Goal: Navigation & Orientation: Find specific page/section

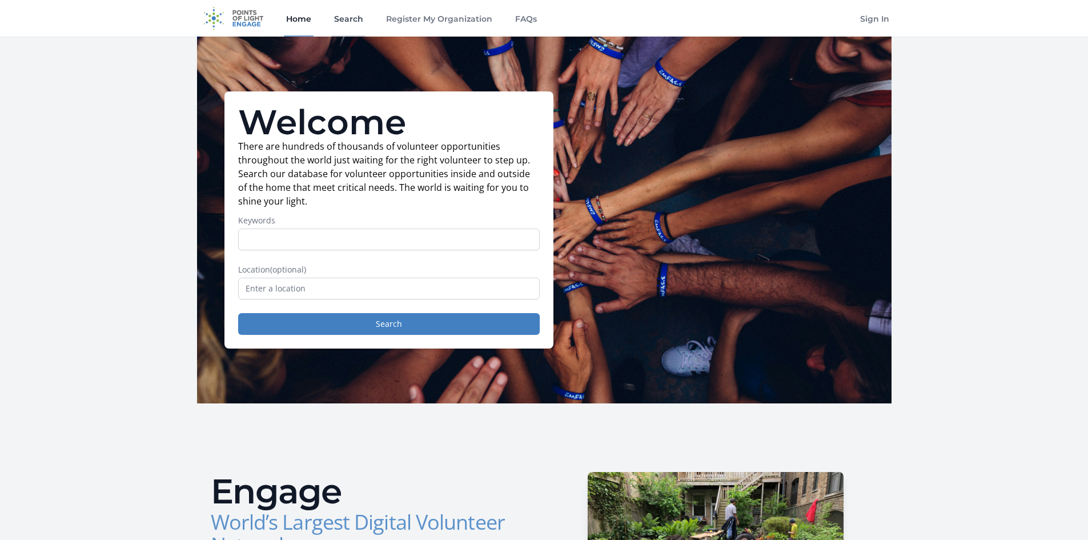
click at [340, 21] on link "Search" at bounding box center [349, 18] width 34 height 37
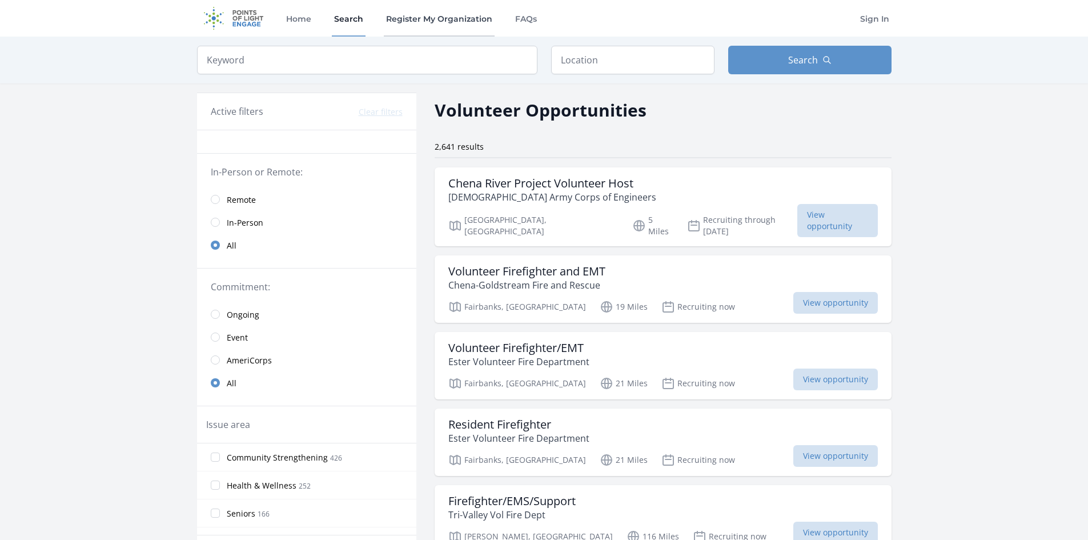
click at [418, 19] on link "Register My Organization" at bounding box center [439, 18] width 111 height 37
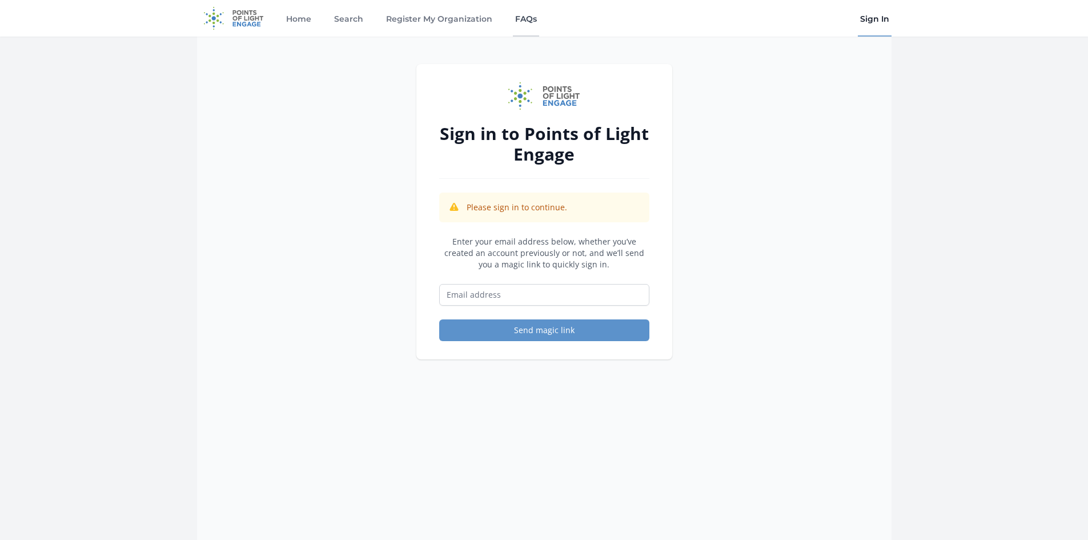
click at [519, 18] on link "FAQs" at bounding box center [526, 18] width 26 height 37
